Goal: Check status: Check status

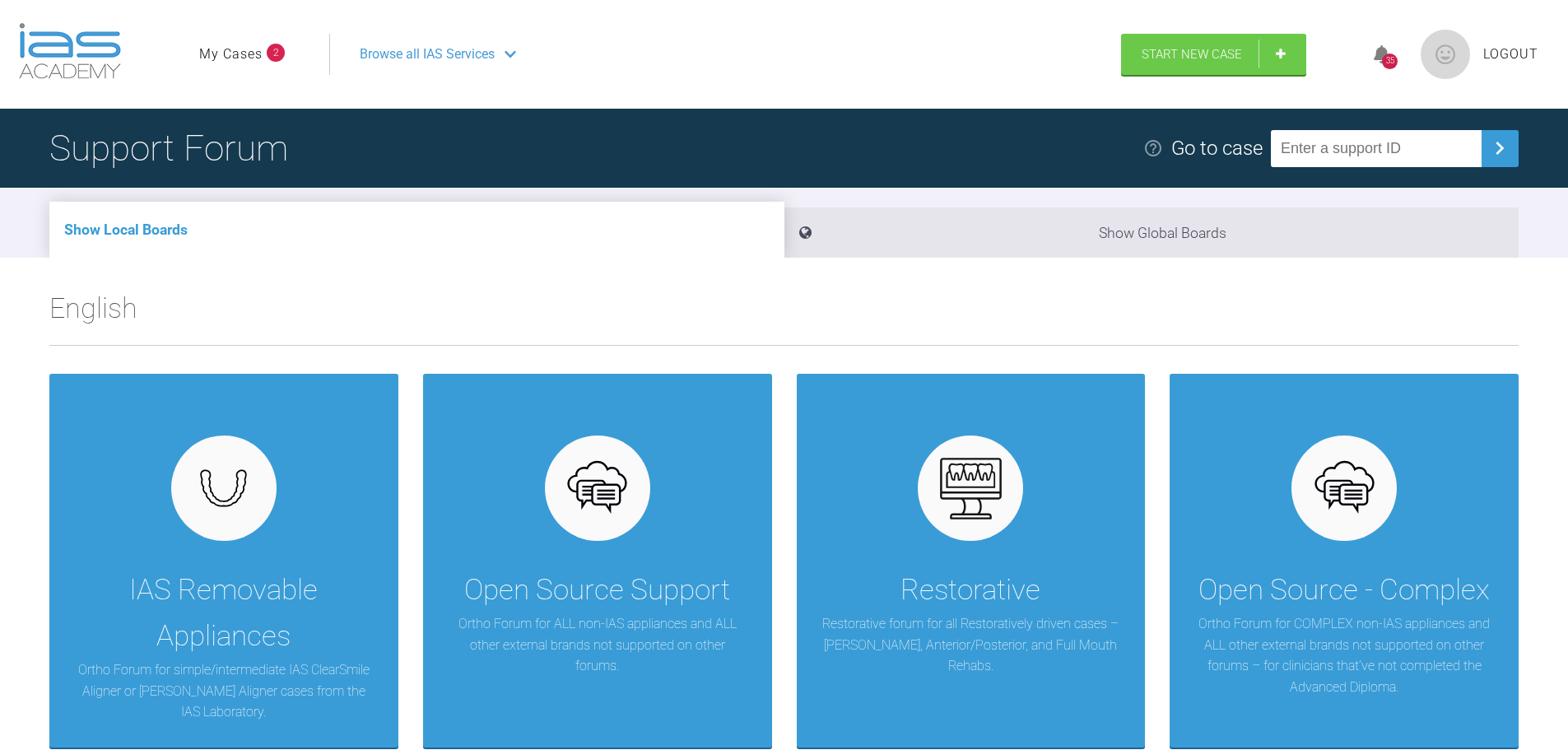
click at [228, 63] on link "My Cases" at bounding box center [231, 54] width 63 height 21
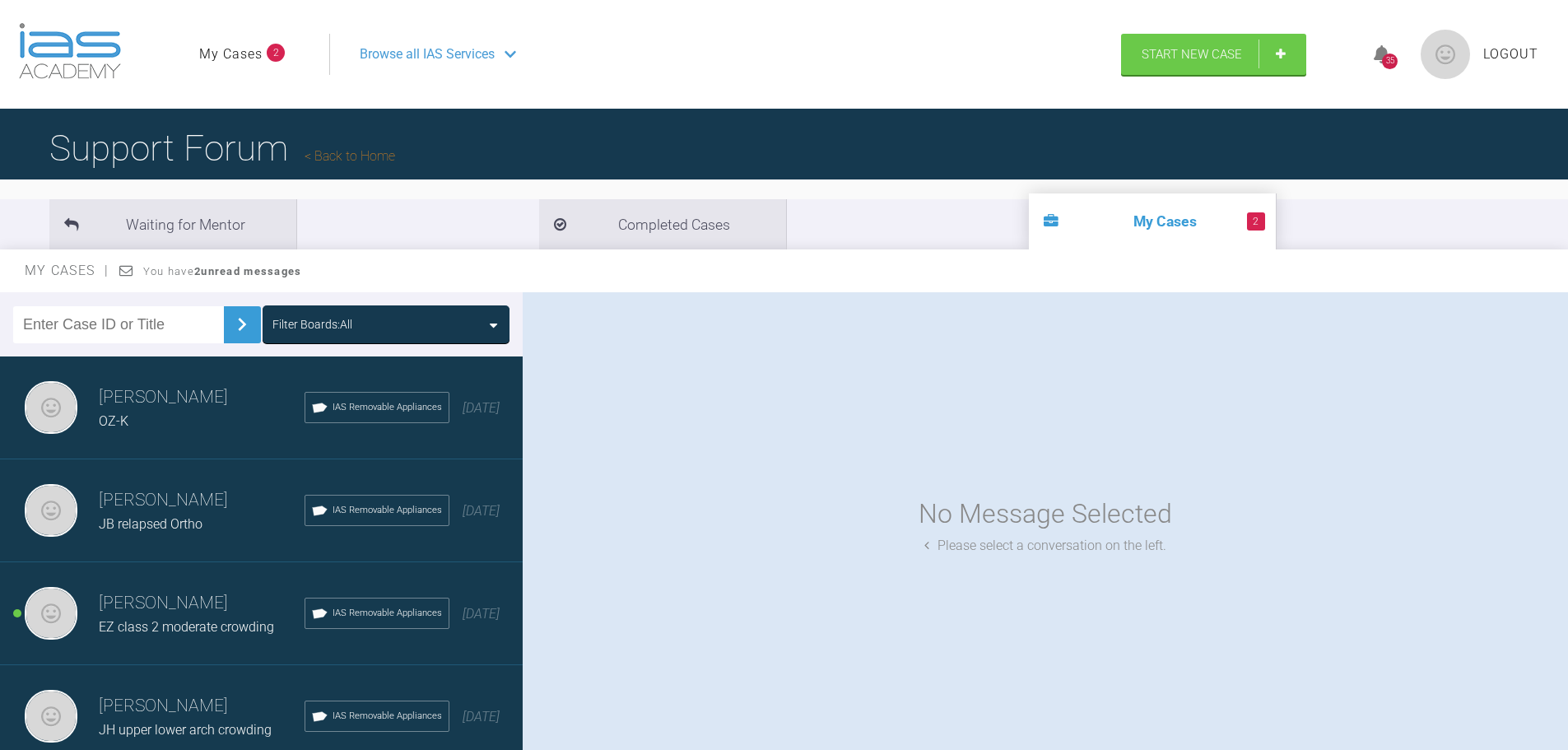
click at [200, 516] on div "JB relapsed Ortho" at bounding box center [201, 524] width 205 height 21
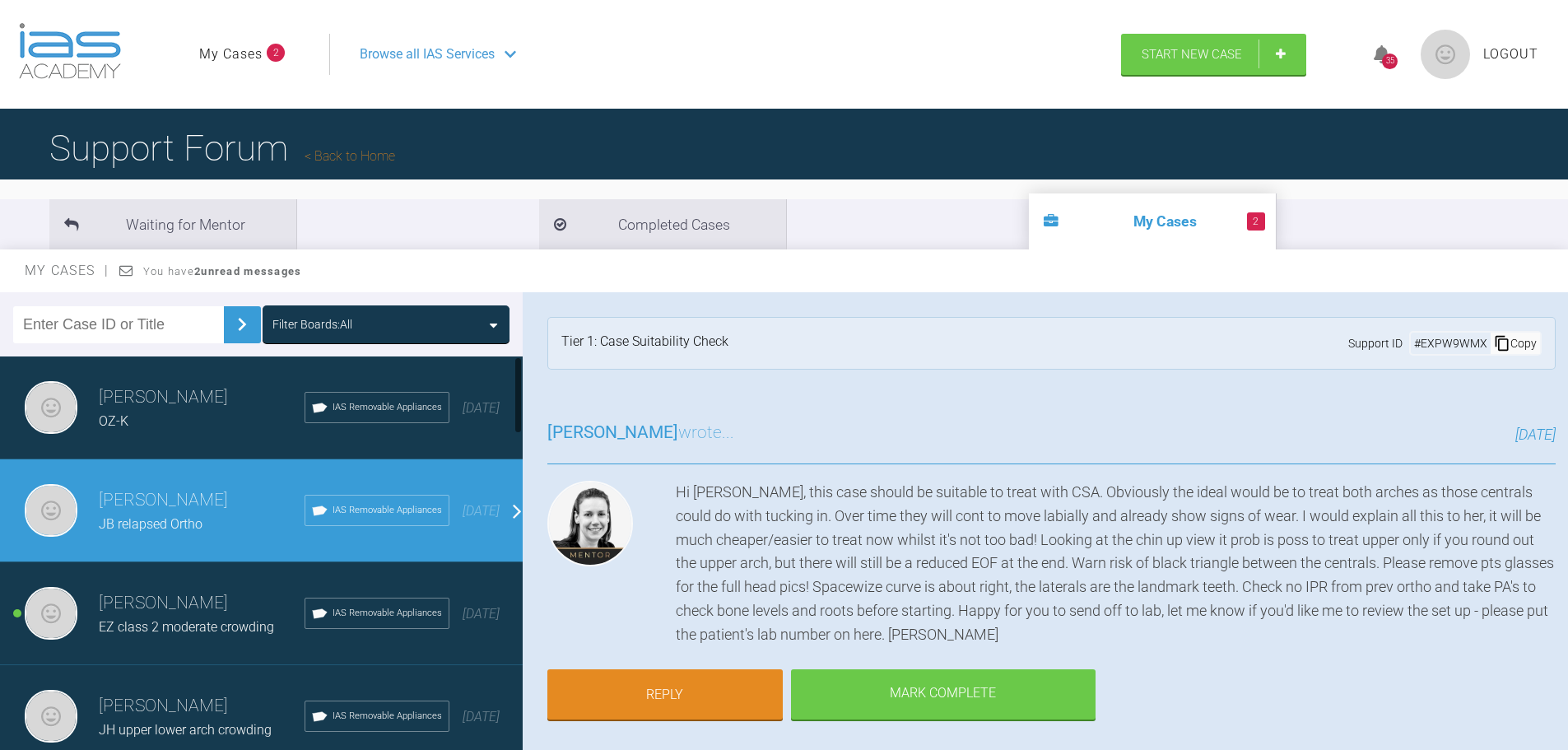
click at [173, 393] on h3 "[PERSON_NAME]" at bounding box center [201, 397] width 205 height 28
